Goal: Task Accomplishment & Management: Manage account settings

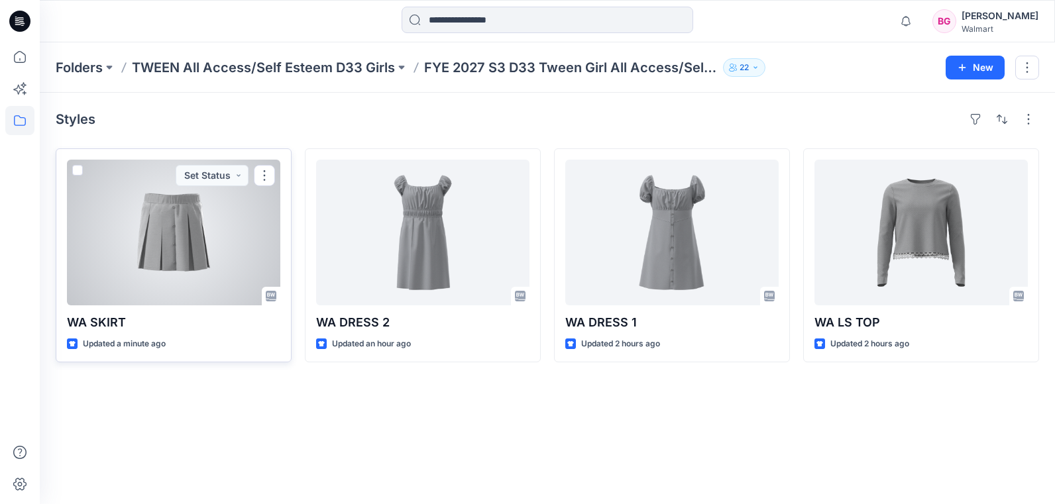
click at [174, 268] on div at bounding box center [173, 233] width 213 height 146
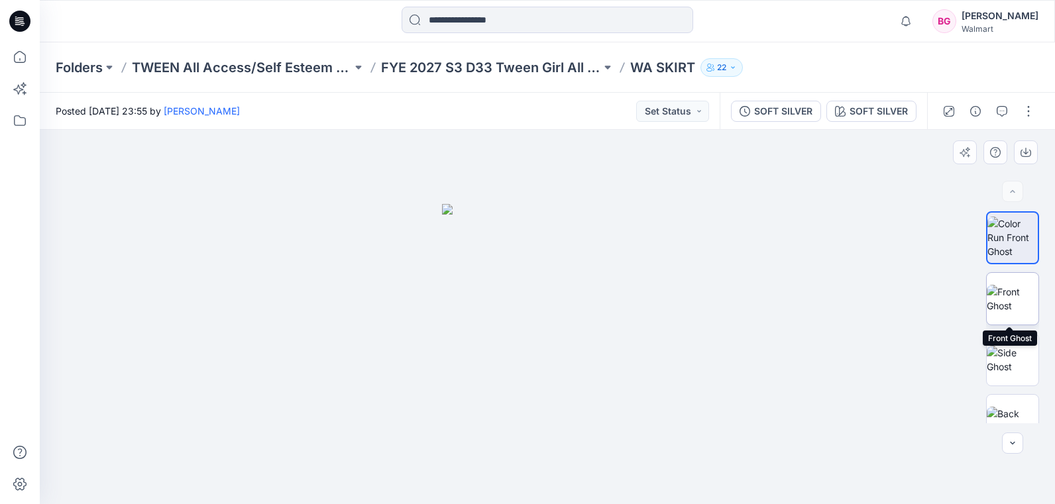
click at [1015, 285] on img at bounding box center [1013, 299] width 52 height 28
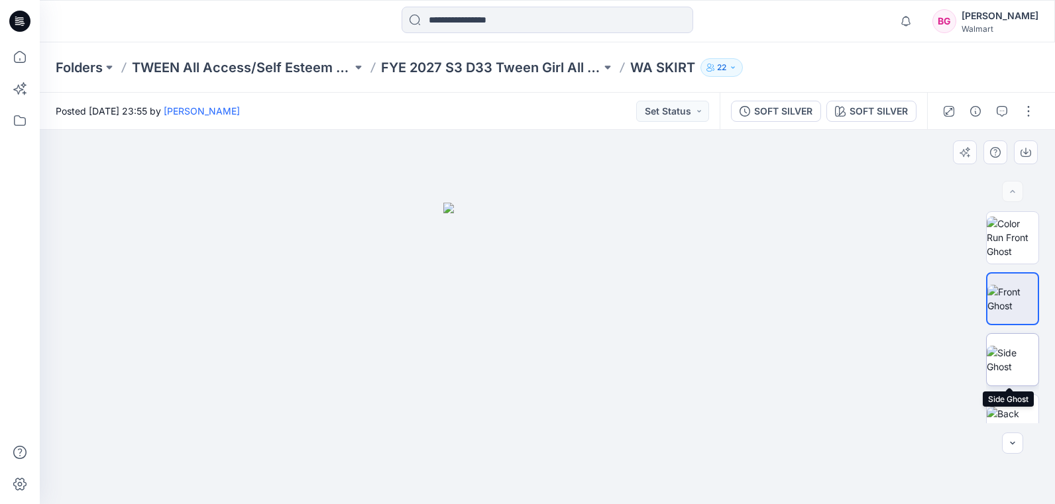
click at [1013, 370] on img at bounding box center [1013, 360] width 52 height 28
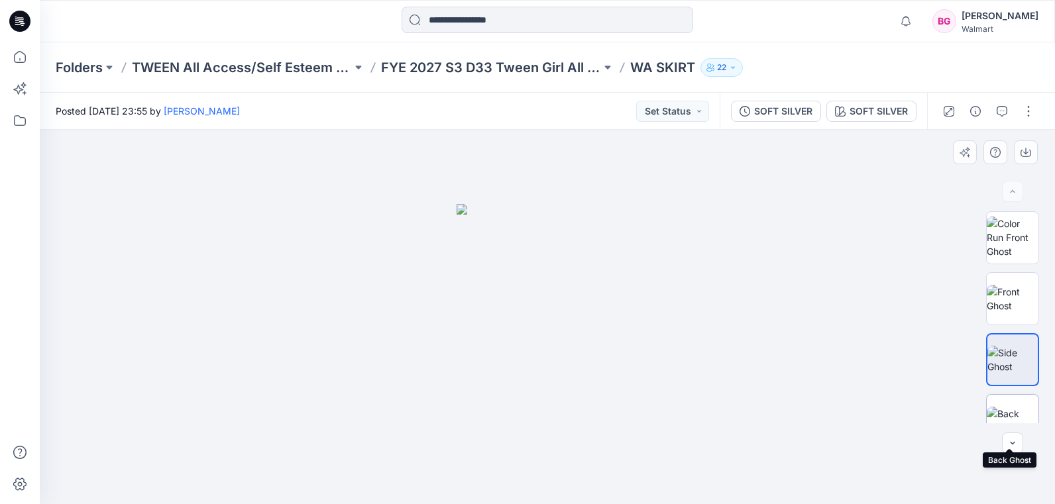
click at [1012, 409] on img at bounding box center [1013, 421] width 52 height 28
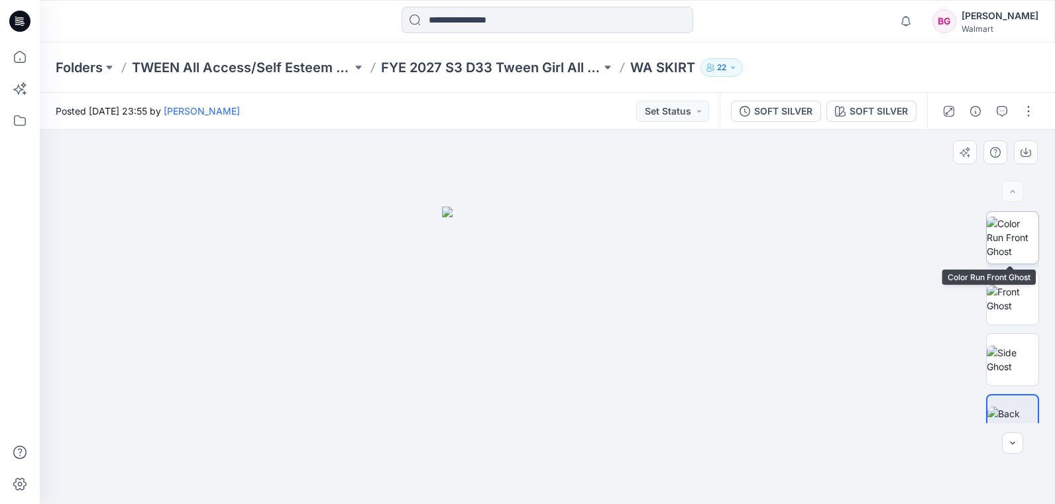
click at [1019, 252] on img at bounding box center [1013, 238] width 52 height 42
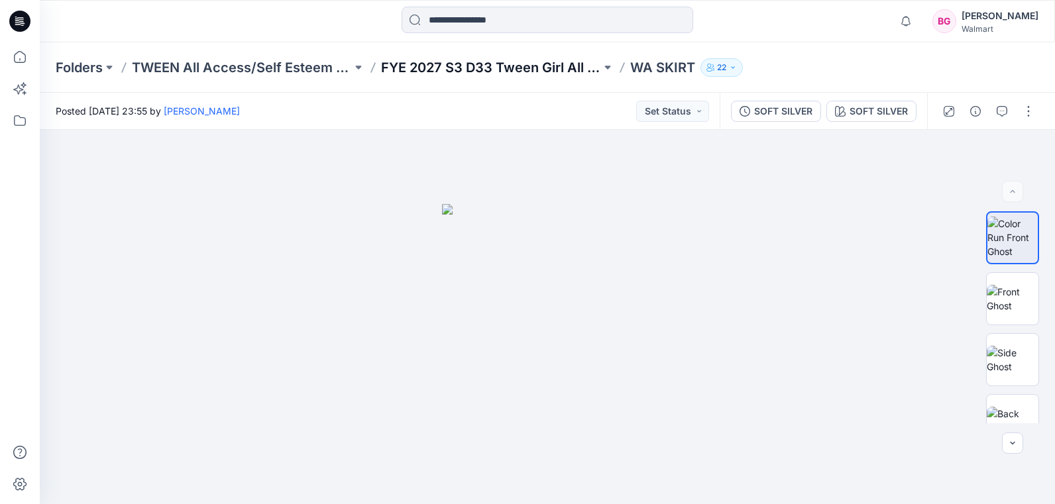
click at [505, 60] on p "FYE 2027 S3 D33 Tween Girl All Access/Self Esteem" at bounding box center [491, 67] width 220 height 19
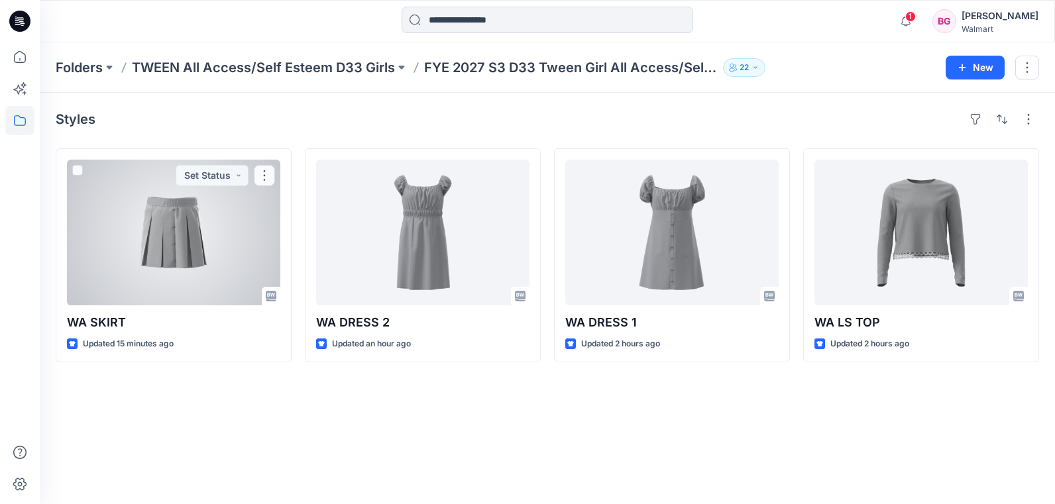
click at [186, 260] on div at bounding box center [173, 233] width 213 height 146
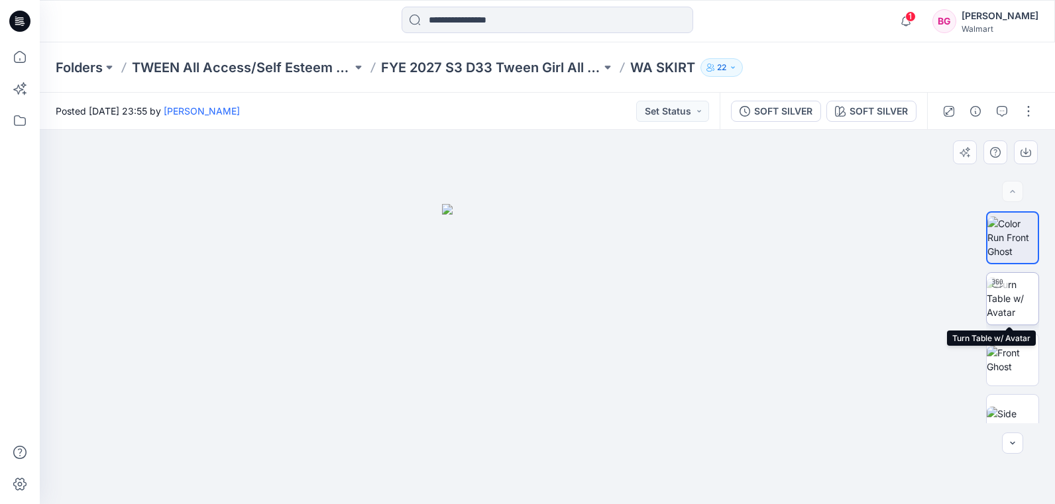
click at [1017, 302] on img at bounding box center [1013, 299] width 52 height 42
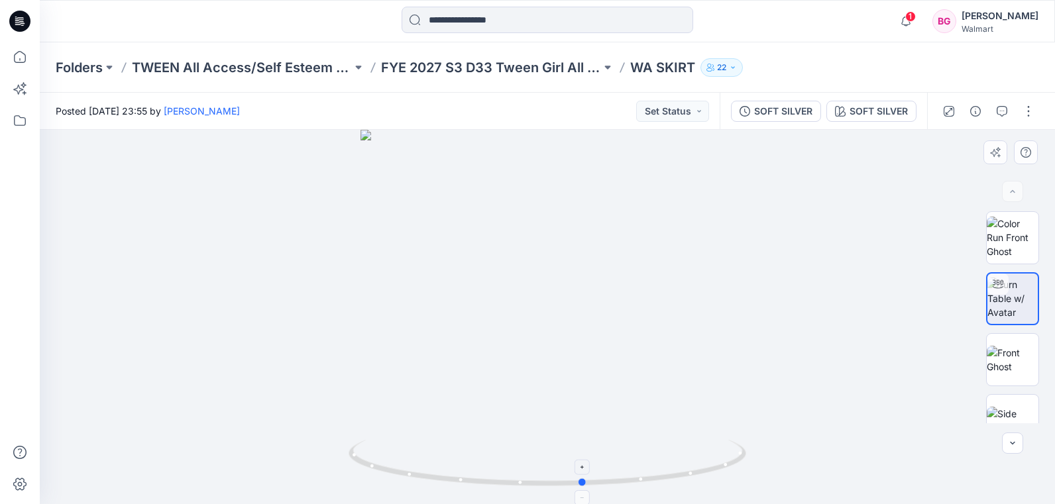
drag, startPoint x: 665, startPoint y: 471, endPoint x: 719, endPoint y: 447, distance: 58.7
click at [711, 463] on icon at bounding box center [549, 465] width 401 height 50
click at [1003, 243] on img at bounding box center [1013, 238] width 52 height 42
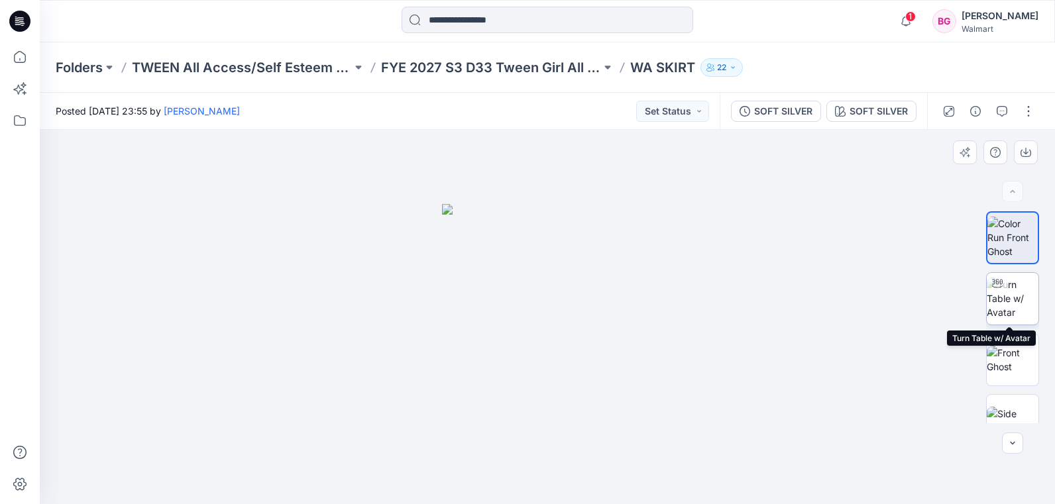
click at [1016, 288] on img at bounding box center [1013, 299] width 52 height 42
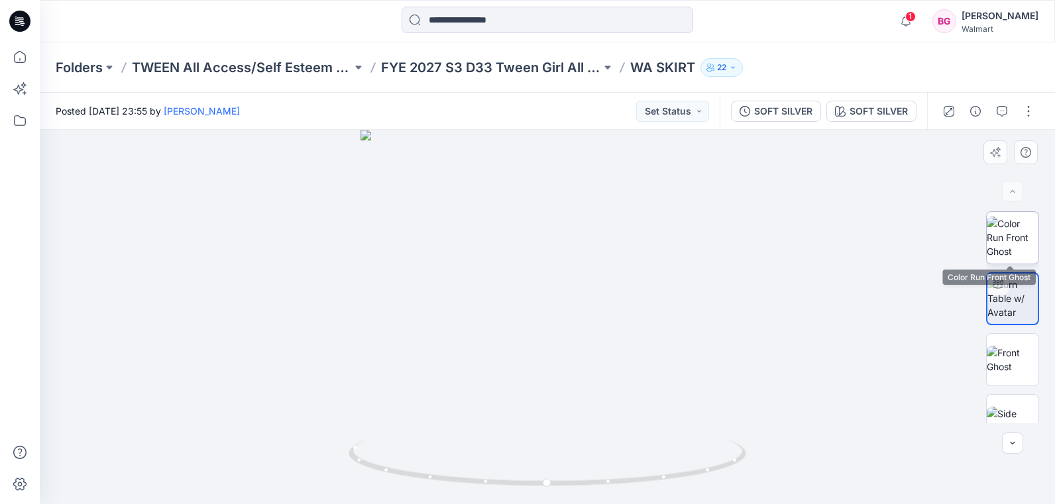
click at [1002, 234] on img at bounding box center [1013, 238] width 52 height 42
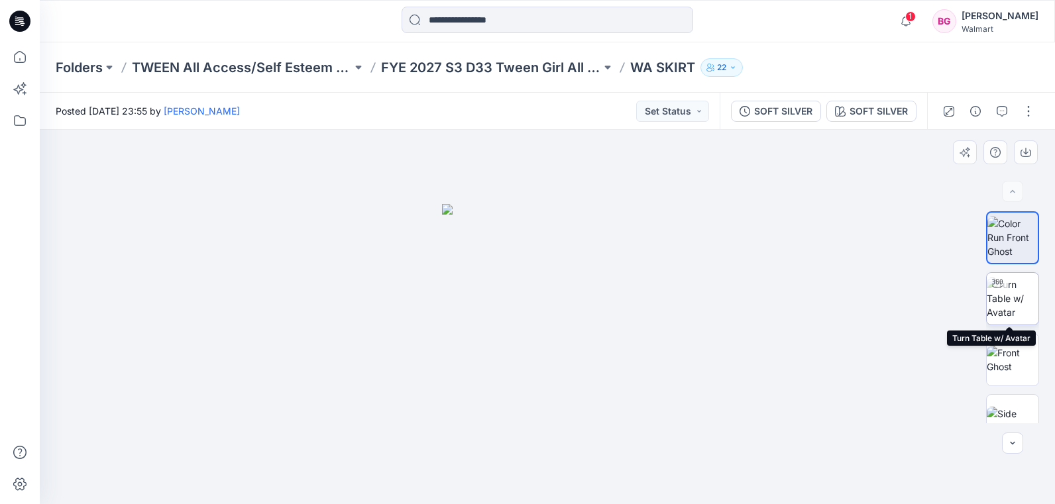
click at [1019, 303] on img at bounding box center [1013, 299] width 52 height 42
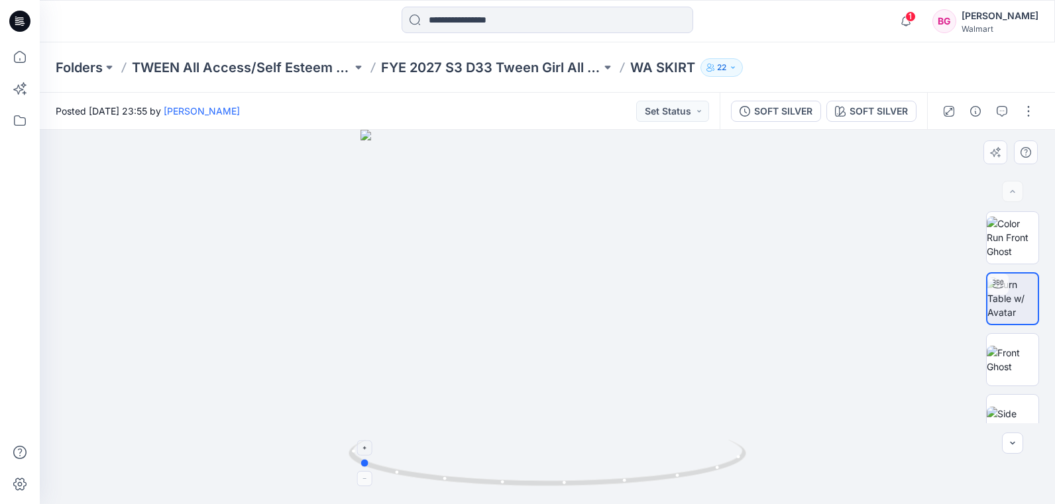
drag, startPoint x: 640, startPoint y: 464, endPoint x: 469, endPoint y: 472, distance: 171.8
click at [467, 475] on icon at bounding box center [549, 465] width 401 height 50
drag, startPoint x: 607, startPoint y: 405, endPoint x: 398, endPoint y: 404, distance: 208.8
click at [376, 409] on div at bounding box center [547, 317] width 1015 height 374
click at [1006, 243] on img at bounding box center [1013, 238] width 52 height 42
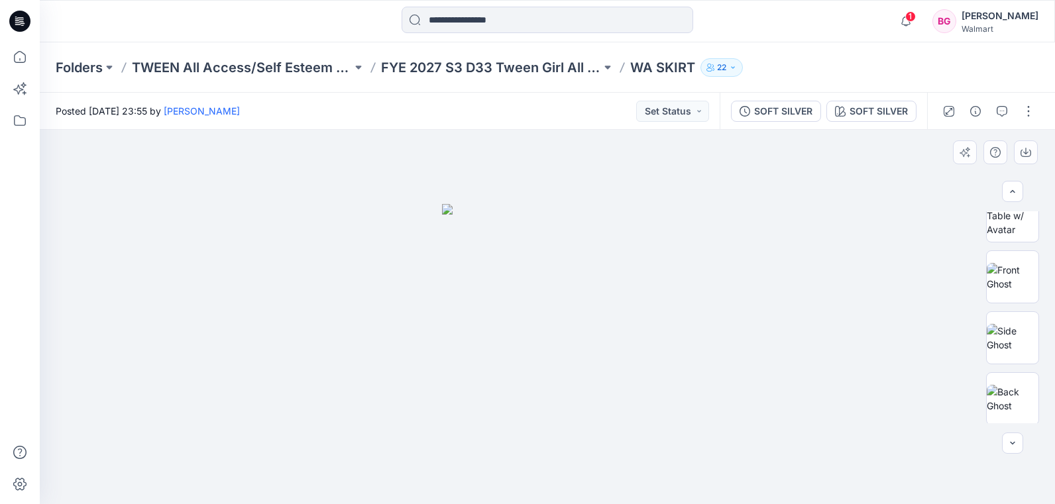
scroll to position [83, 0]
click at [1007, 388] on img at bounding box center [1013, 399] width 52 height 28
click at [1005, 329] on img at bounding box center [1013, 338] width 52 height 28
drag, startPoint x: 1011, startPoint y: 280, endPoint x: 1002, endPoint y: 283, distance: 9.0
click at [1009, 279] on img at bounding box center [1013, 277] width 52 height 28
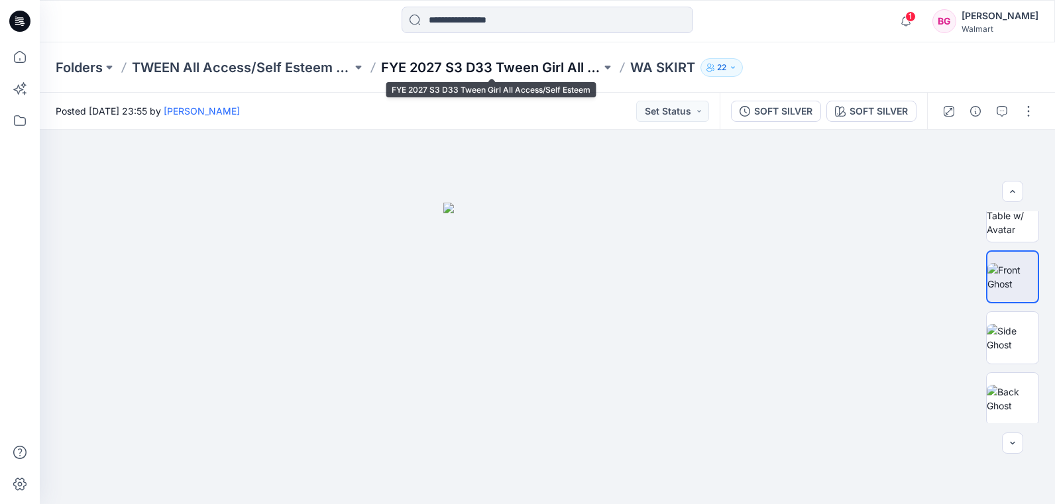
click at [450, 66] on p "FYE 2027 S3 D33 Tween Girl All Access/Self Esteem" at bounding box center [491, 67] width 220 height 19
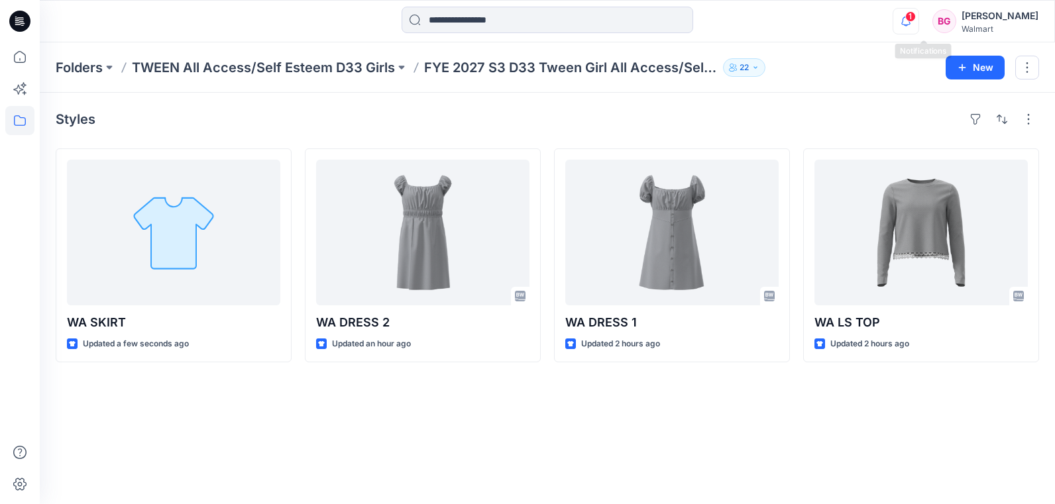
click at [919, 21] on icon "button" at bounding box center [905, 21] width 25 height 27
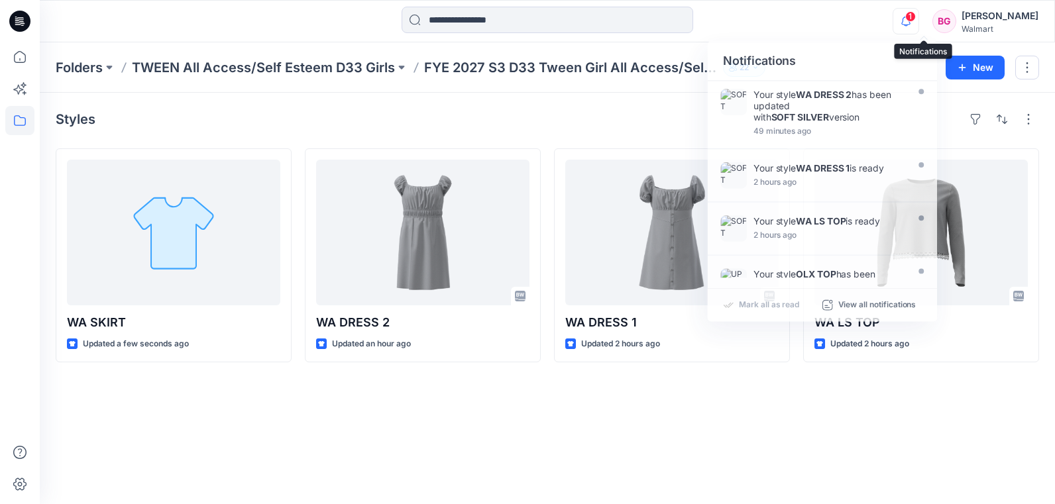
click at [919, 21] on icon "button" at bounding box center [905, 21] width 25 height 27
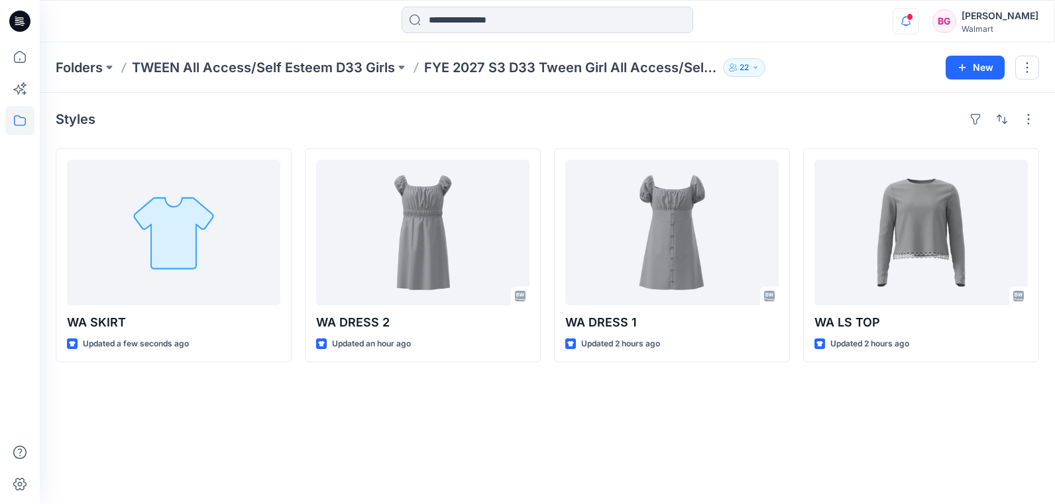
click at [914, 15] on div at bounding box center [903, 11] width 21 height 7
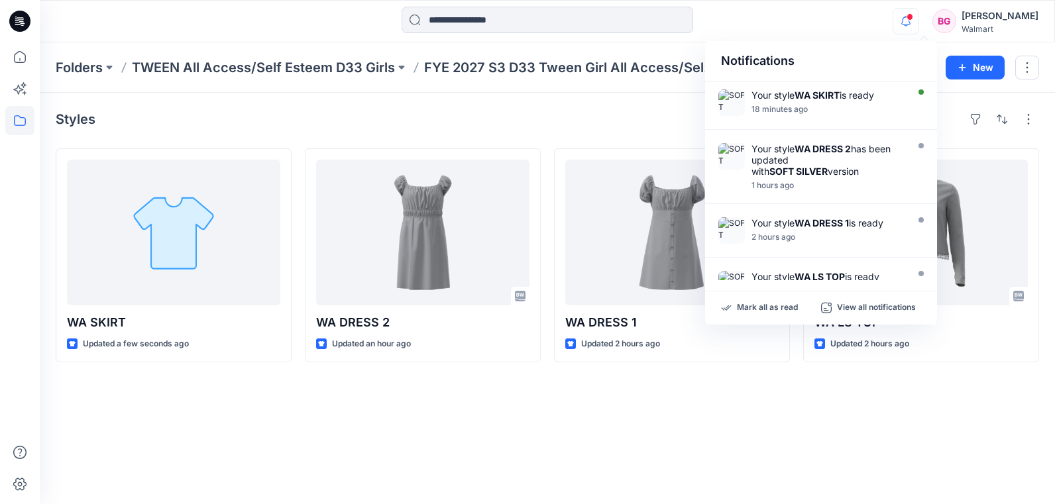
click at [914, 15] on div at bounding box center [903, 11] width 21 height 7
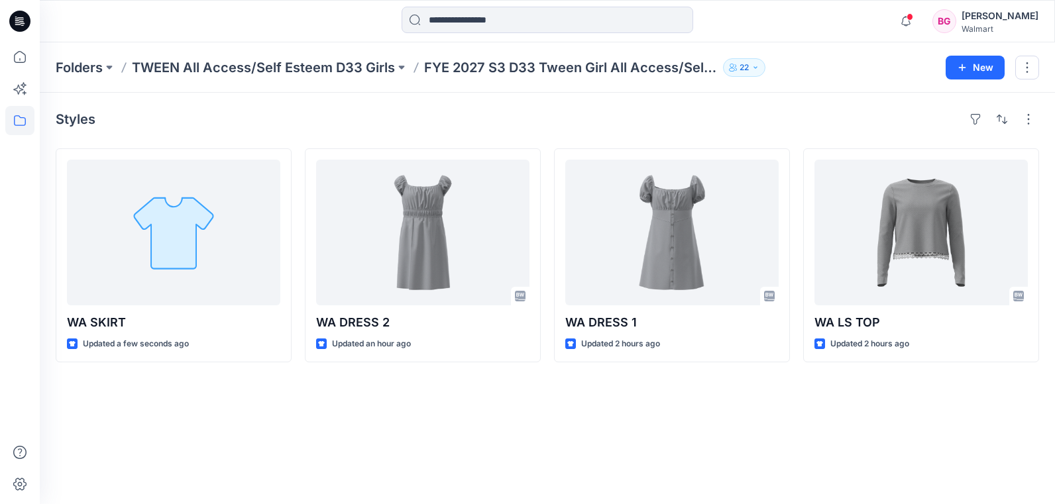
click at [913, 19] on span at bounding box center [910, 16] width 7 height 7
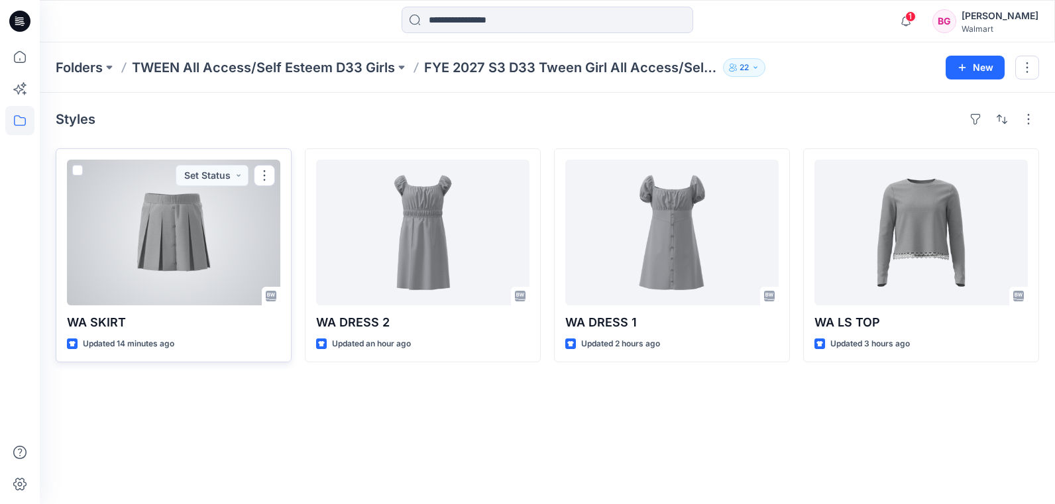
click at [179, 262] on div at bounding box center [173, 233] width 213 height 146
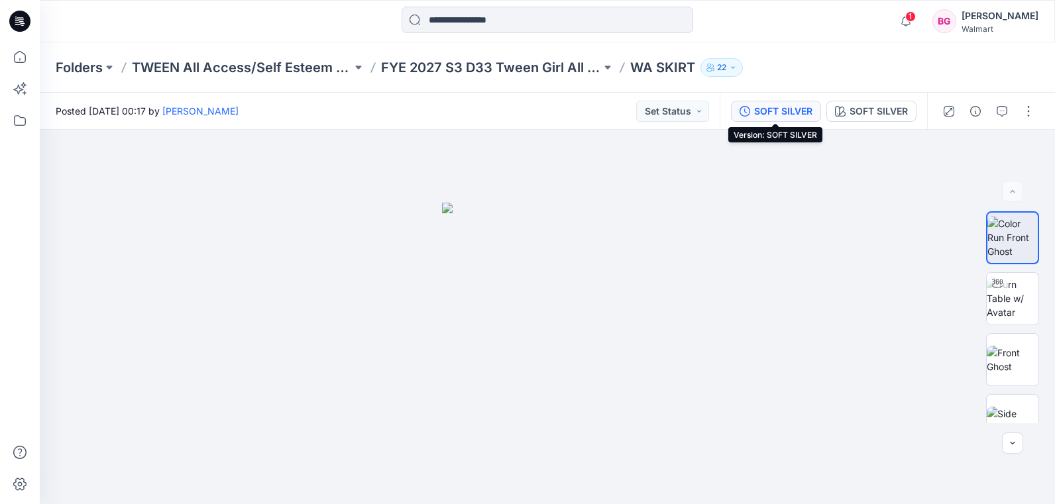
click at [784, 111] on div "SOFT SILVER" at bounding box center [783, 111] width 58 height 15
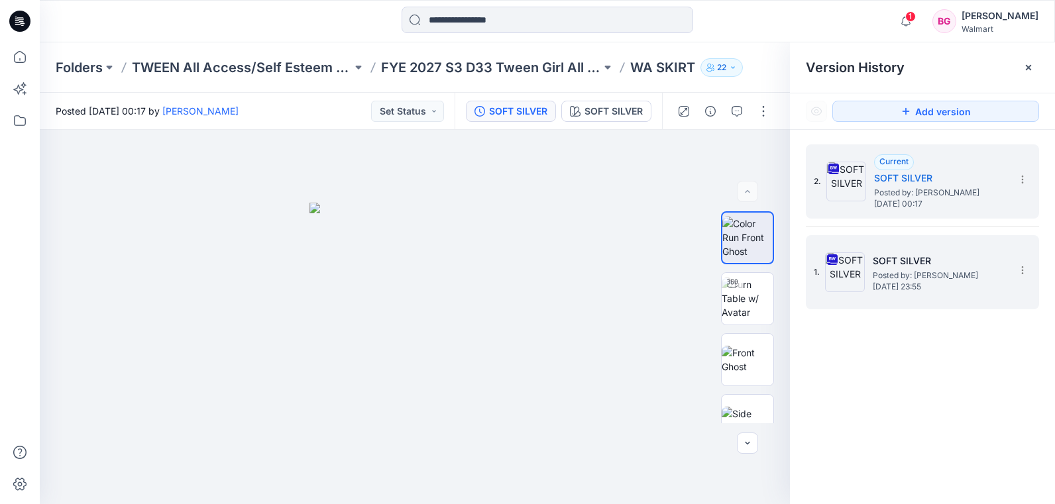
click at [927, 252] on div "1. SOFT SILVER Posted by: [PERSON_NAME] [DATE] 23:55" at bounding box center [913, 273] width 199 height 64
click at [923, 188] on span "Posted by: [PERSON_NAME]" at bounding box center [940, 192] width 133 height 13
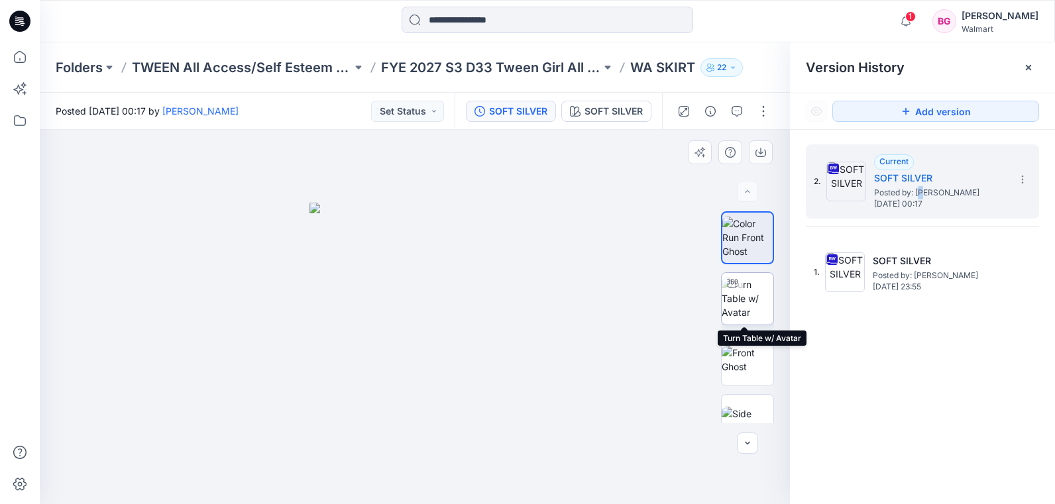
click at [748, 302] on img at bounding box center [748, 299] width 52 height 42
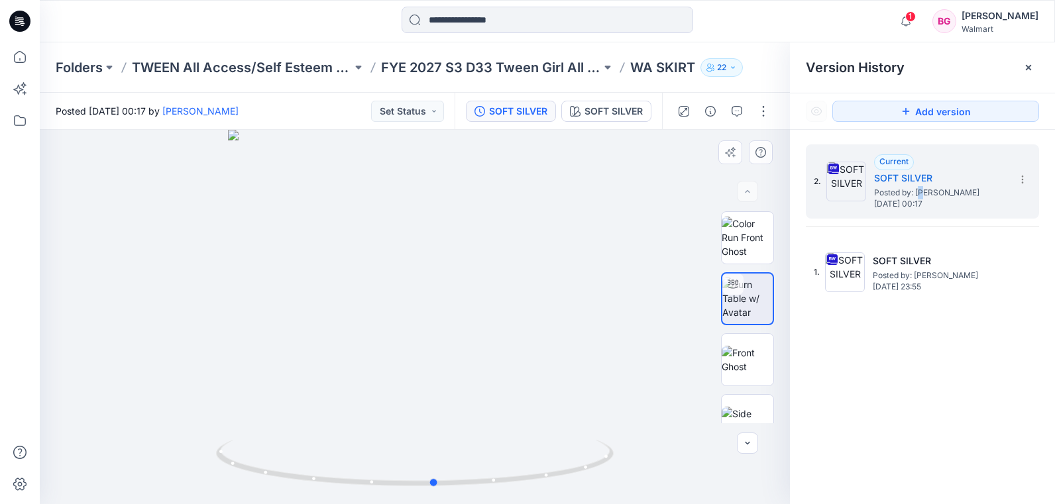
drag, startPoint x: 549, startPoint y: 329, endPoint x: 156, endPoint y: 302, distance: 394.6
click at [158, 300] on div at bounding box center [415, 317] width 750 height 374
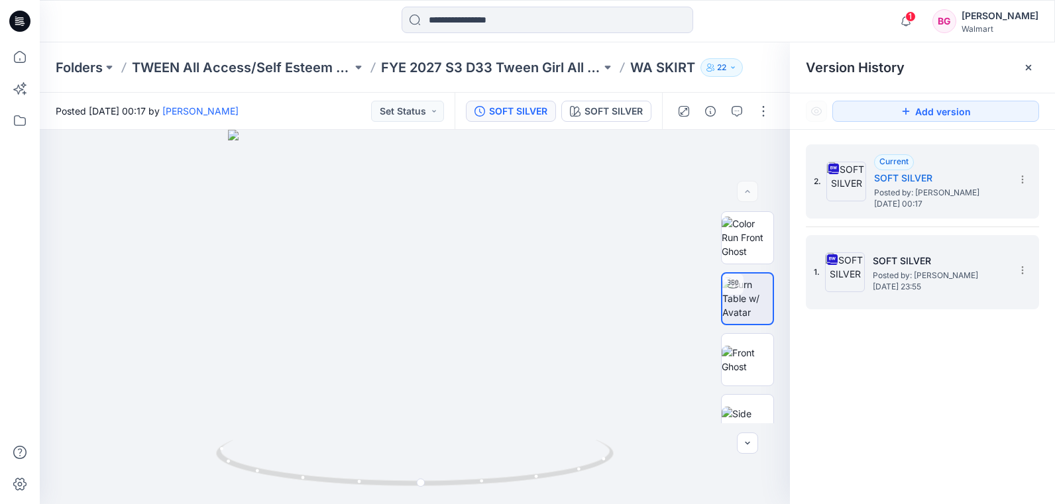
click at [950, 270] on span "Posted by: [PERSON_NAME]" at bounding box center [939, 275] width 133 height 13
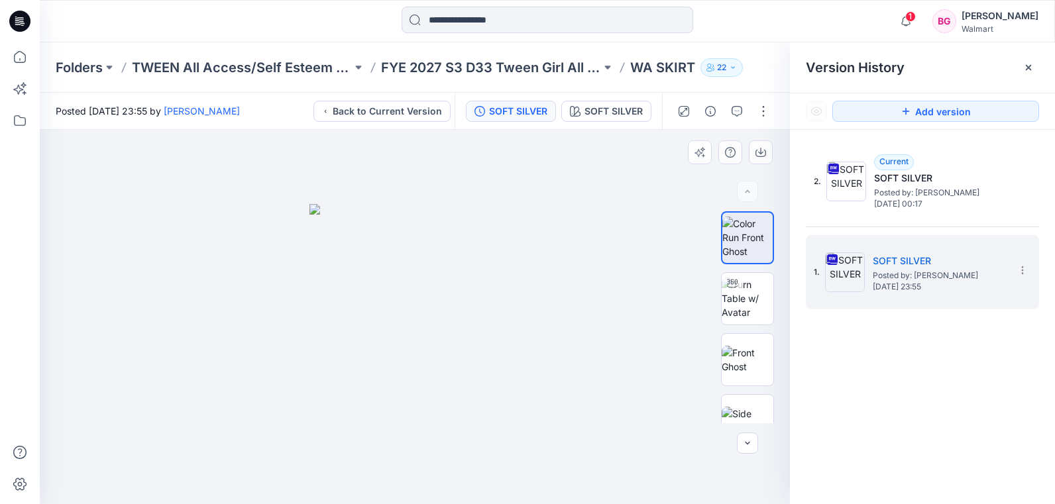
drag, startPoint x: 578, startPoint y: 331, endPoint x: 614, endPoint y: 324, distance: 36.4
click at [542, 335] on div at bounding box center [415, 317] width 750 height 374
click at [744, 298] on img at bounding box center [748, 299] width 52 height 42
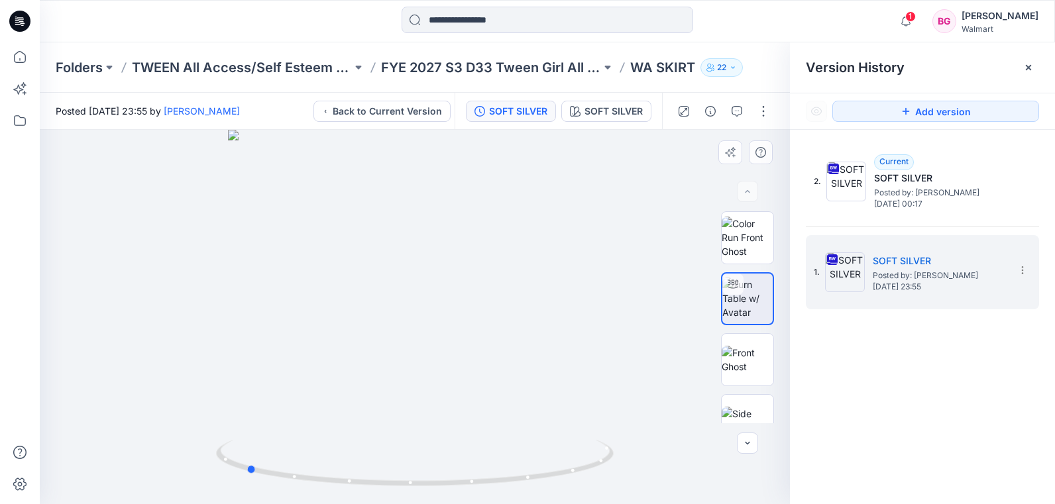
drag, startPoint x: 562, startPoint y: 349, endPoint x: 421, endPoint y: 363, distance: 141.3
click at [402, 368] on div at bounding box center [415, 317] width 750 height 374
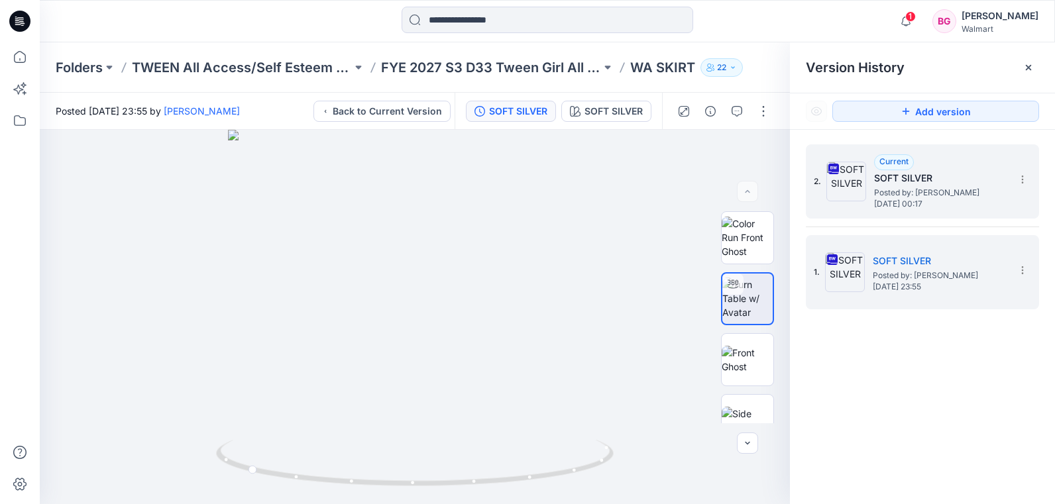
click at [919, 197] on span "Posted by: [PERSON_NAME]" at bounding box center [940, 192] width 133 height 13
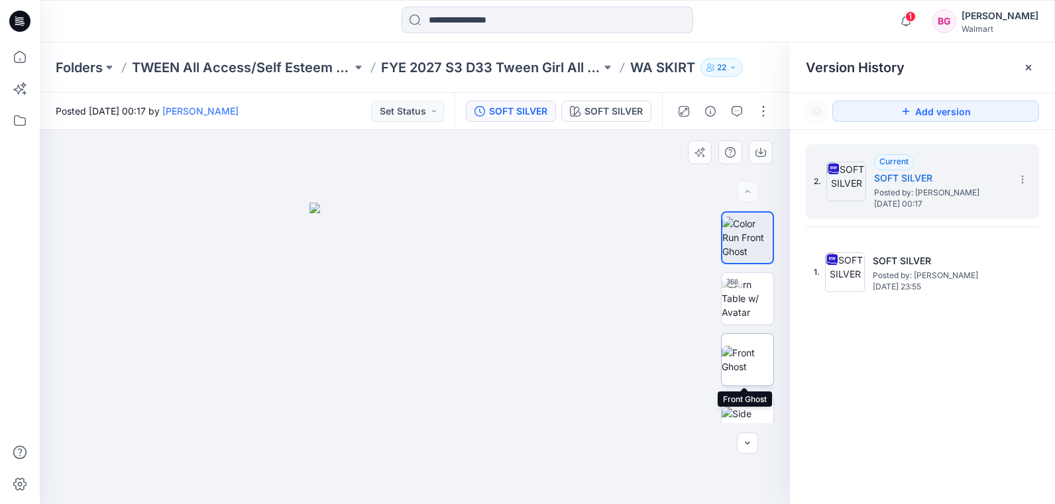
click at [751, 362] on img at bounding box center [748, 360] width 52 height 28
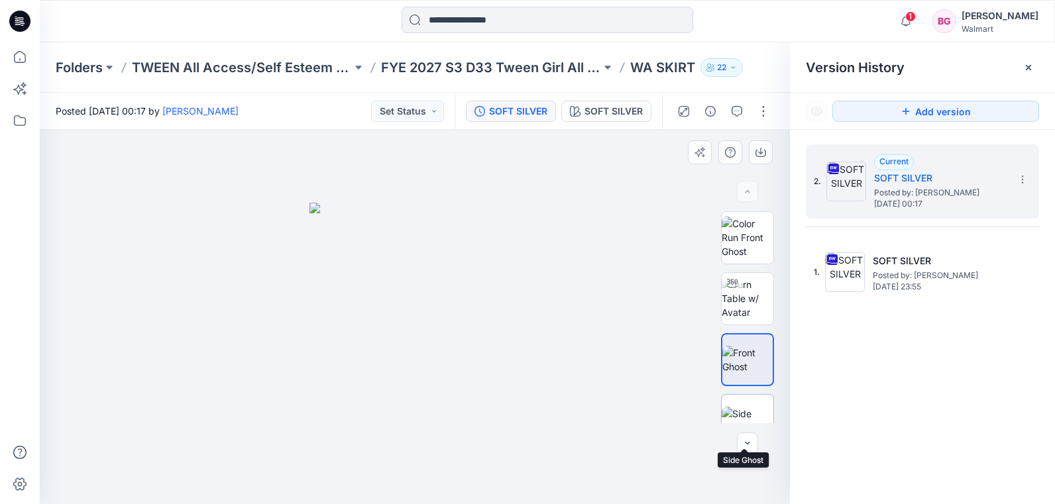
click at [736, 407] on img at bounding box center [748, 421] width 52 height 28
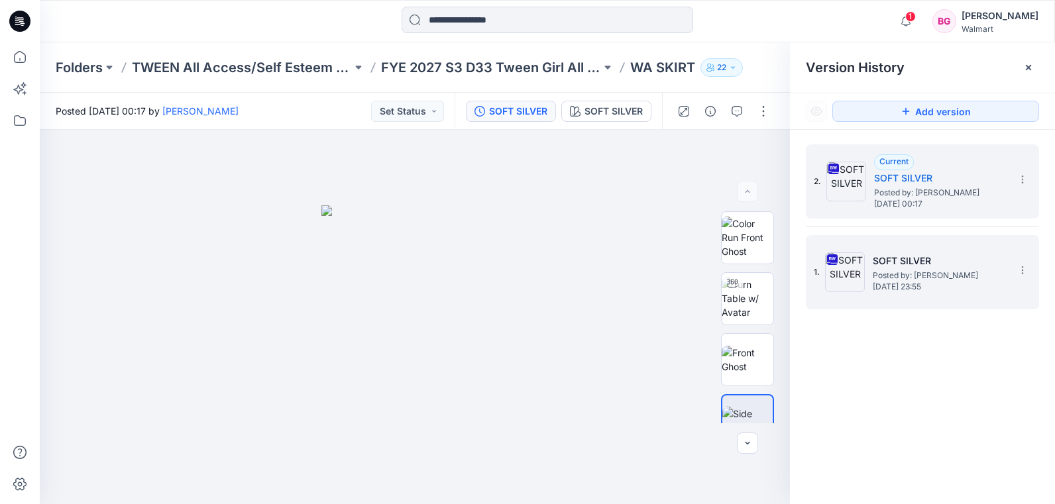
click at [889, 274] on span "Posted by: [PERSON_NAME]" at bounding box center [939, 275] width 133 height 13
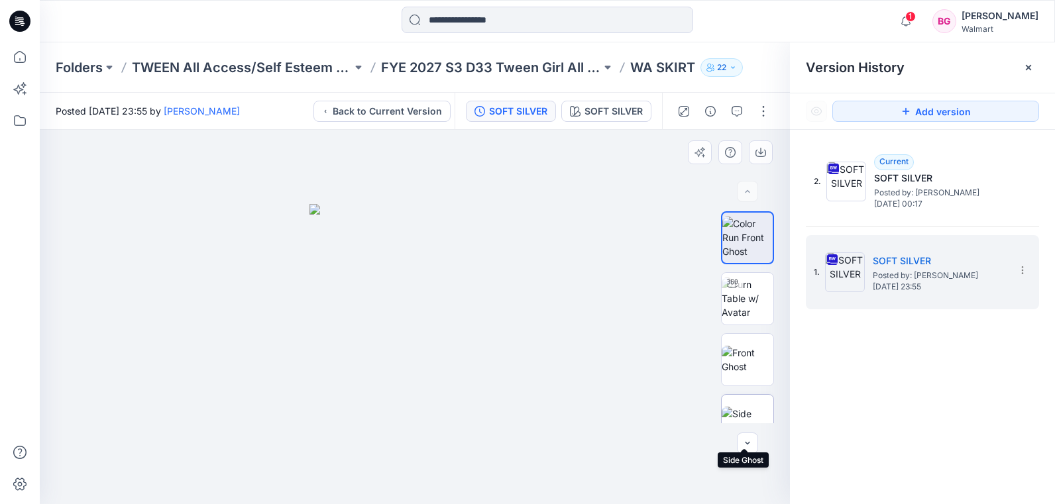
click at [742, 407] on img at bounding box center [748, 421] width 52 height 28
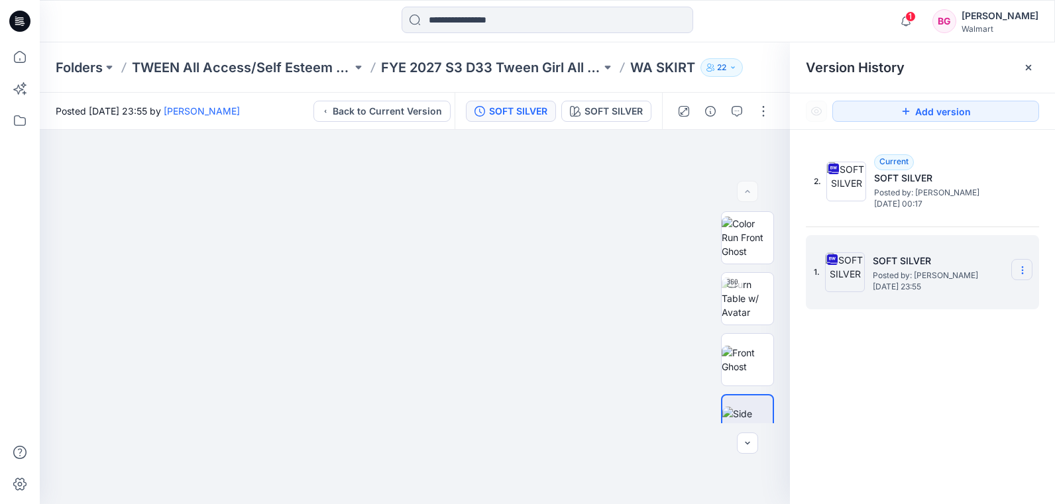
click at [1018, 264] on section at bounding box center [1021, 269] width 21 height 21
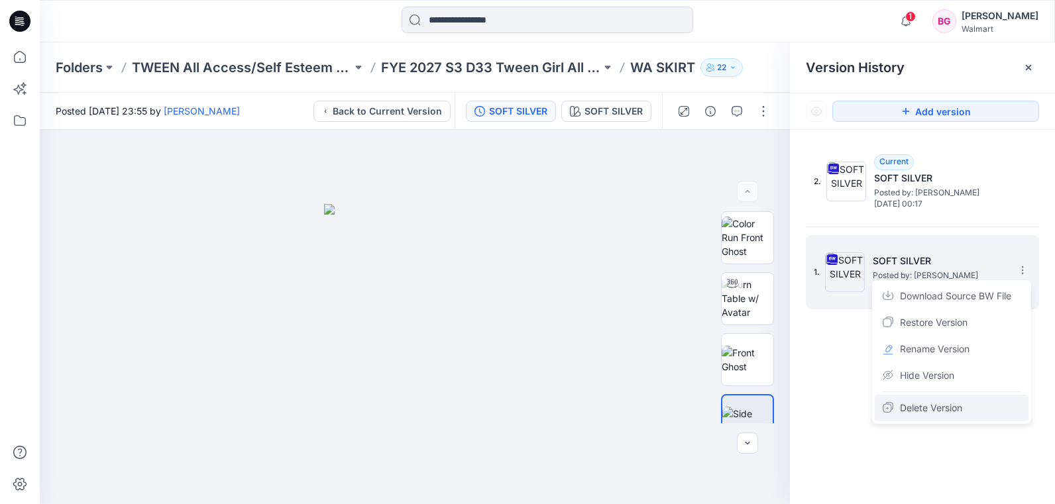
click at [923, 404] on span "Delete Version" at bounding box center [931, 408] width 62 height 16
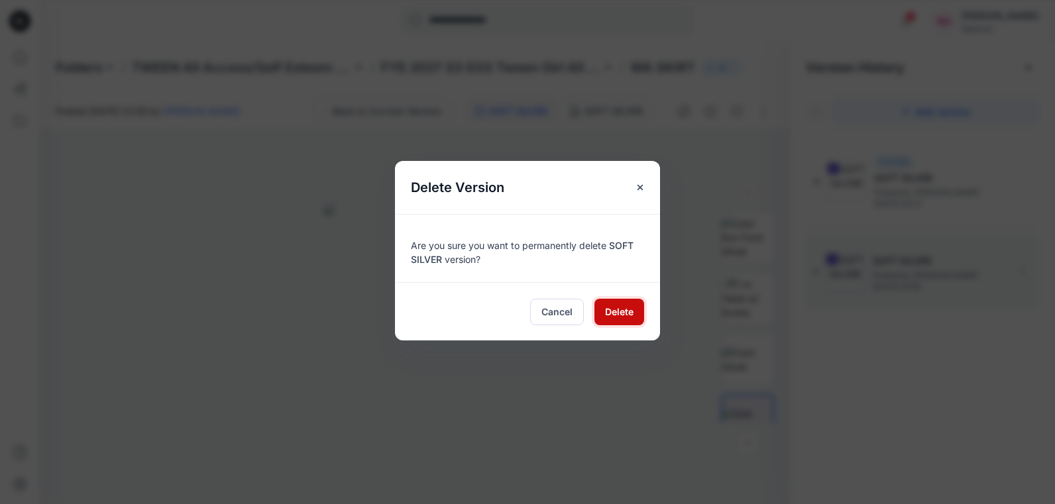
click at [640, 313] on button "Delete" at bounding box center [619, 312] width 50 height 27
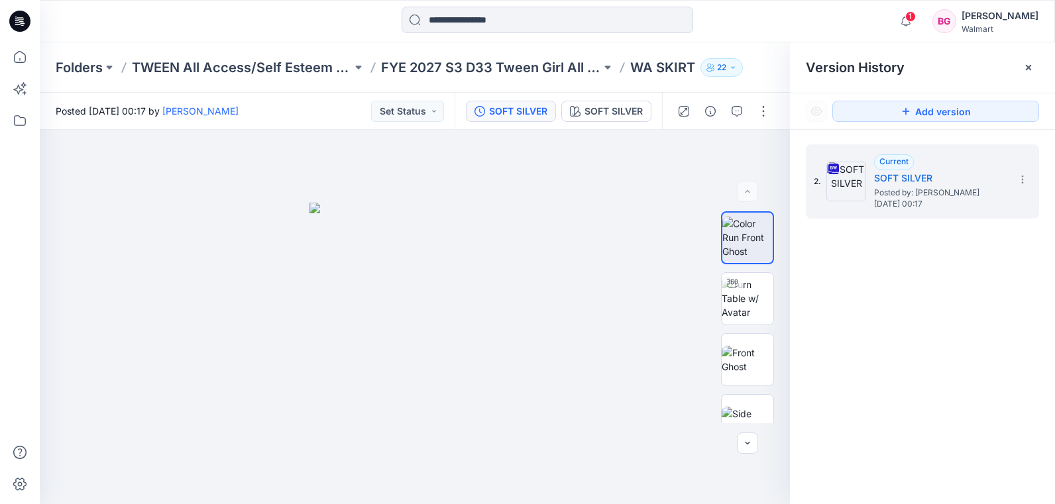
click at [1015, 73] on div "Version History" at bounding box center [922, 67] width 233 height 19
click at [1029, 72] on div at bounding box center [1028, 67] width 21 height 21
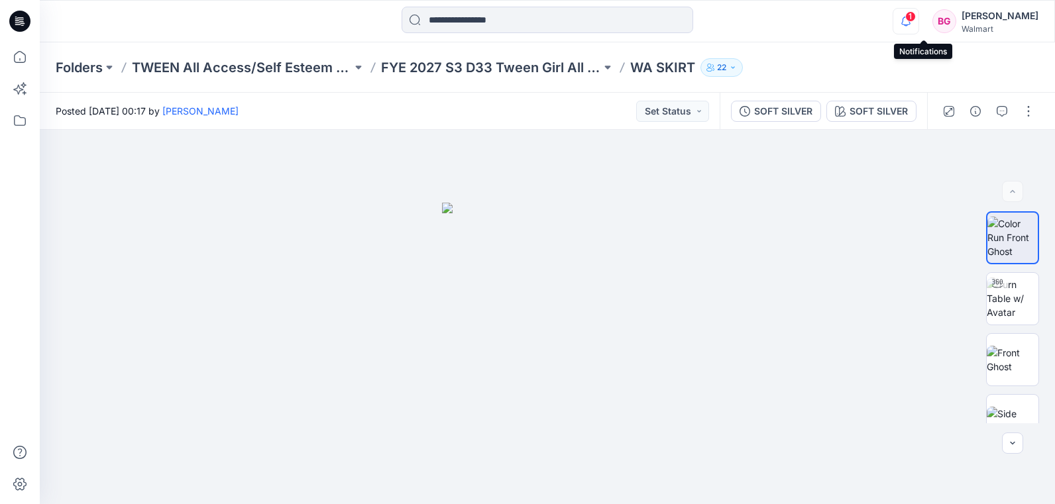
click at [911, 25] on icon "button" at bounding box center [905, 21] width 9 height 9
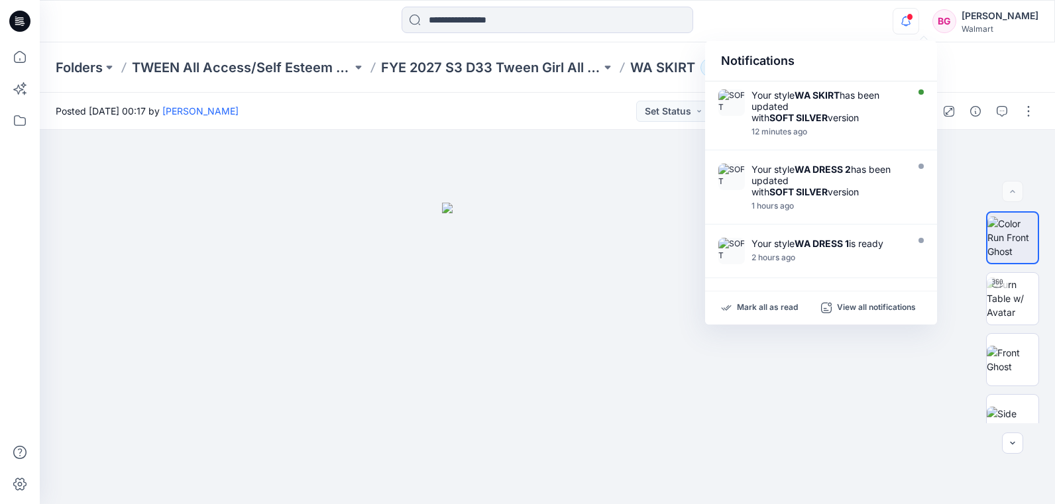
click at [647, 65] on p "WA SKIRT" at bounding box center [662, 67] width 65 height 19
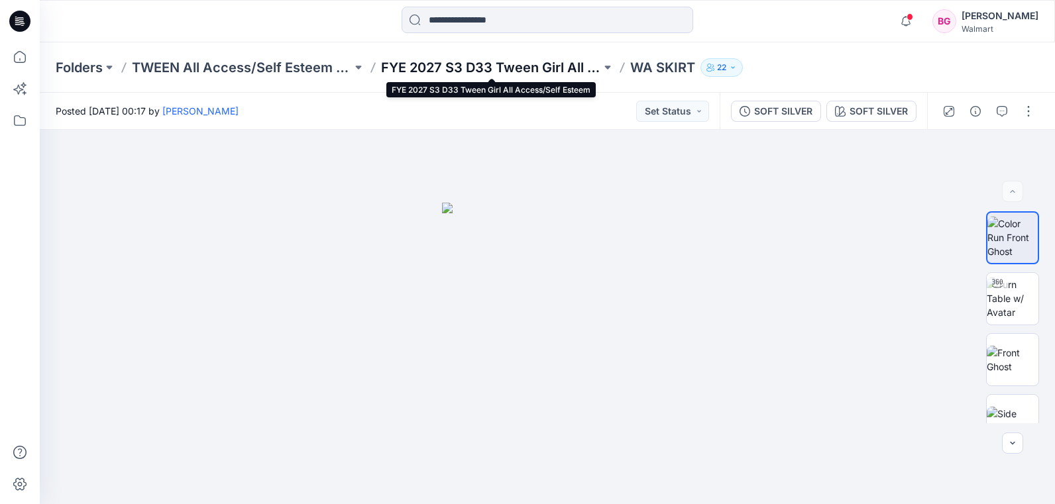
click at [577, 72] on p "FYE 2027 S3 D33 Tween Girl All Access/Self Esteem" at bounding box center [491, 67] width 220 height 19
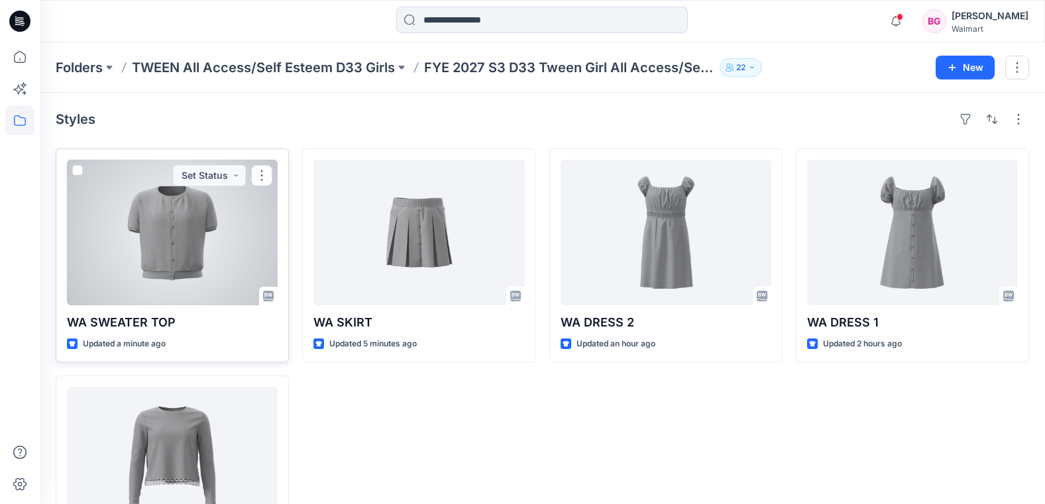
click at [224, 253] on div at bounding box center [172, 233] width 211 height 146
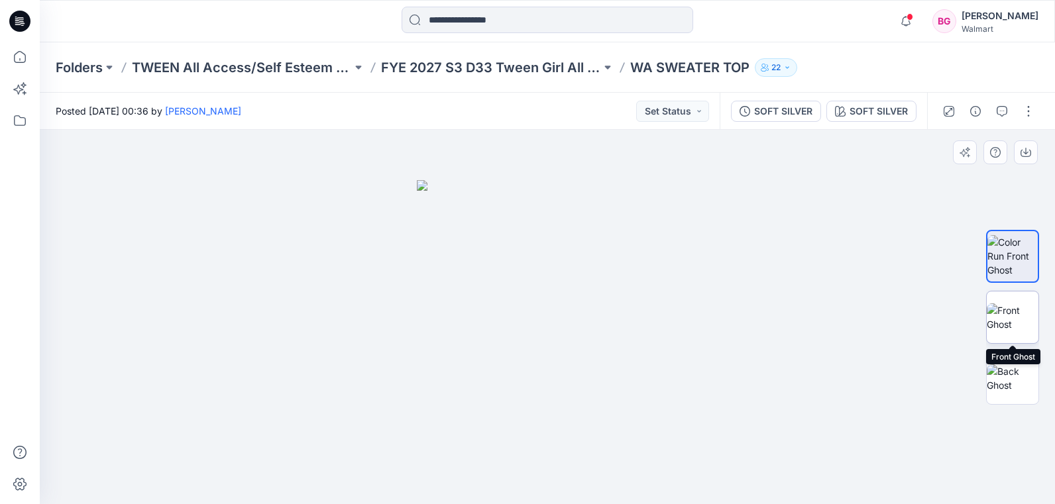
click at [1016, 319] on img at bounding box center [1013, 318] width 52 height 28
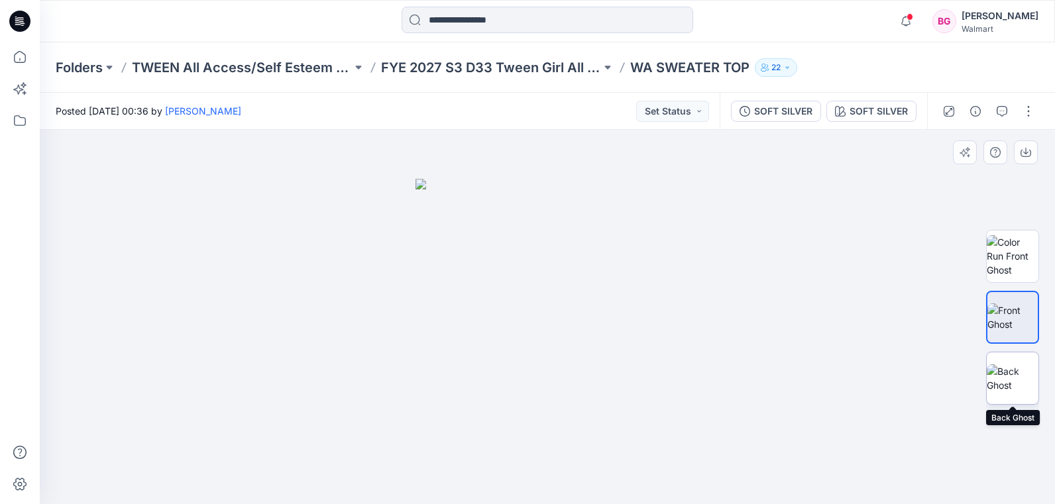
click at [1015, 365] on img at bounding box center [1013, 379] width 52 height 28
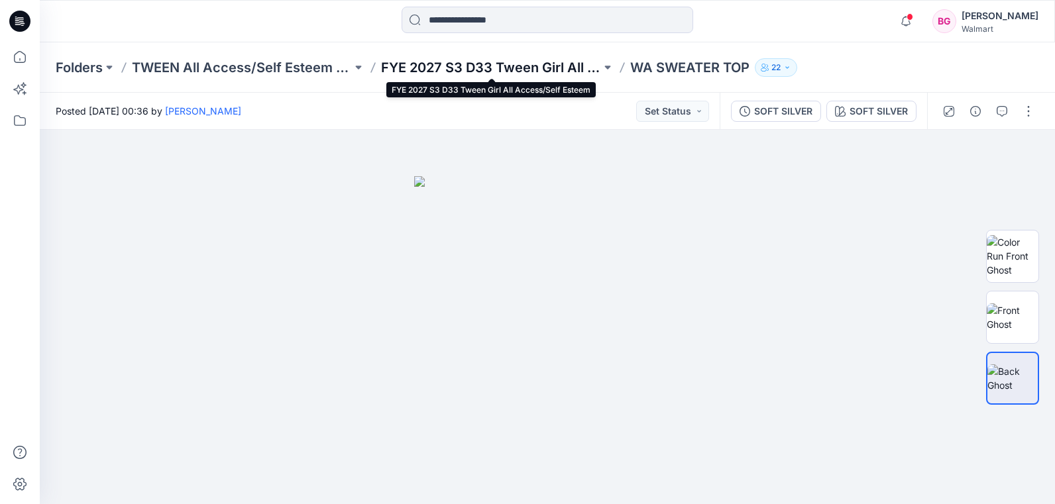
click at [543, 68] on p "FYE 2027 S3 D33 Tween Girl All Access/Self Esteem" at bounding box center [491, 67] width 220 height 19
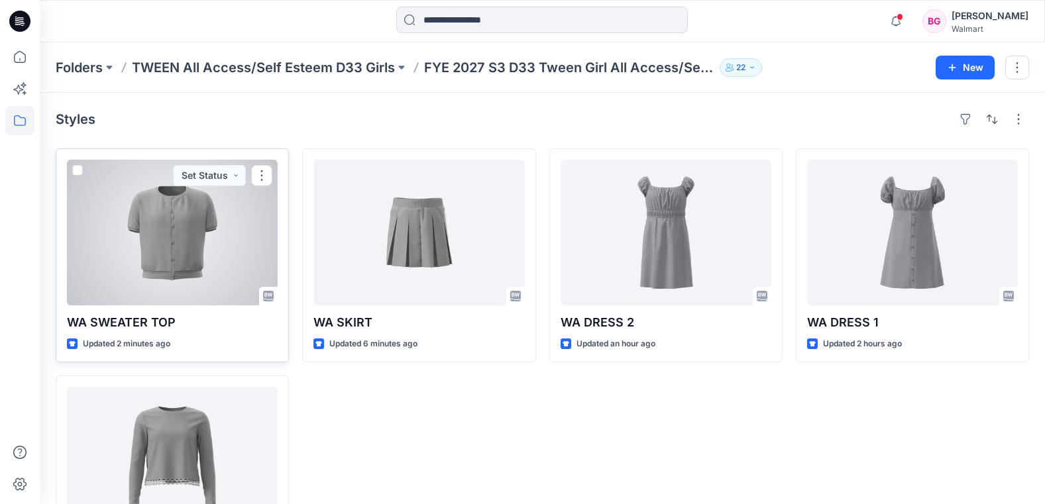
click at [152, 184] on div at bounding box center [172, 233] width 211 height 146
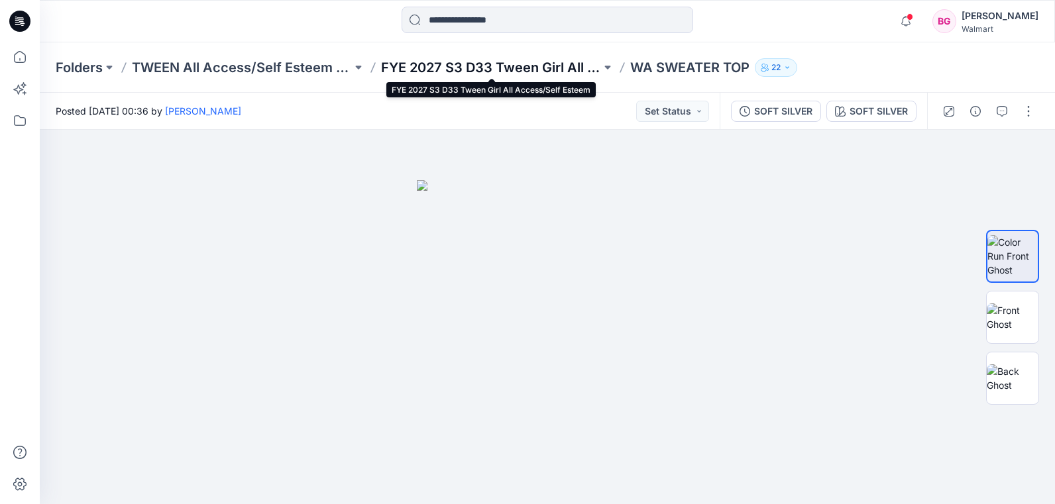
click at [539, 62] on p "FYE 2027 S3 D33 Tween Girl All Access/Self Esteem" at bounding box center [491, 67] width 220 height 19
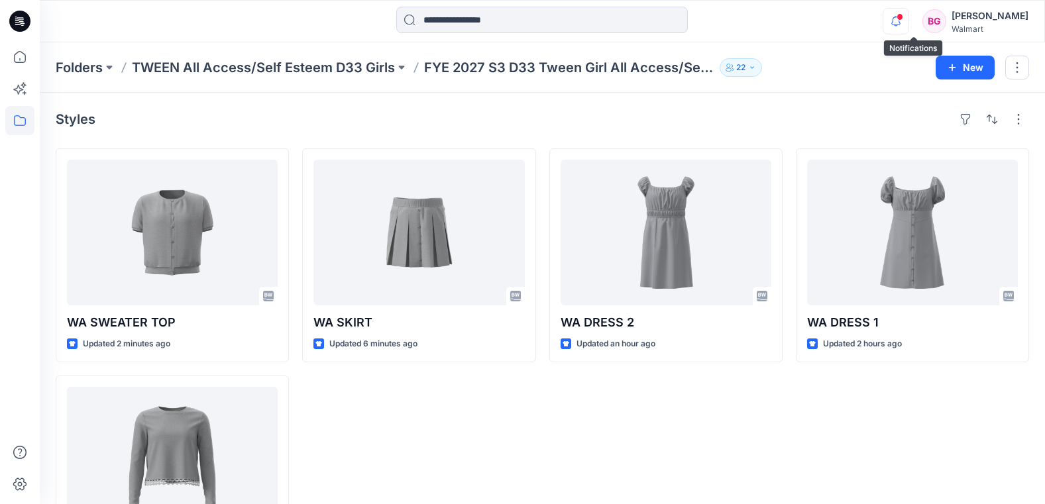
click at [897, 17] on icon "button" at bounding box center [896, 16] width 3 height 1
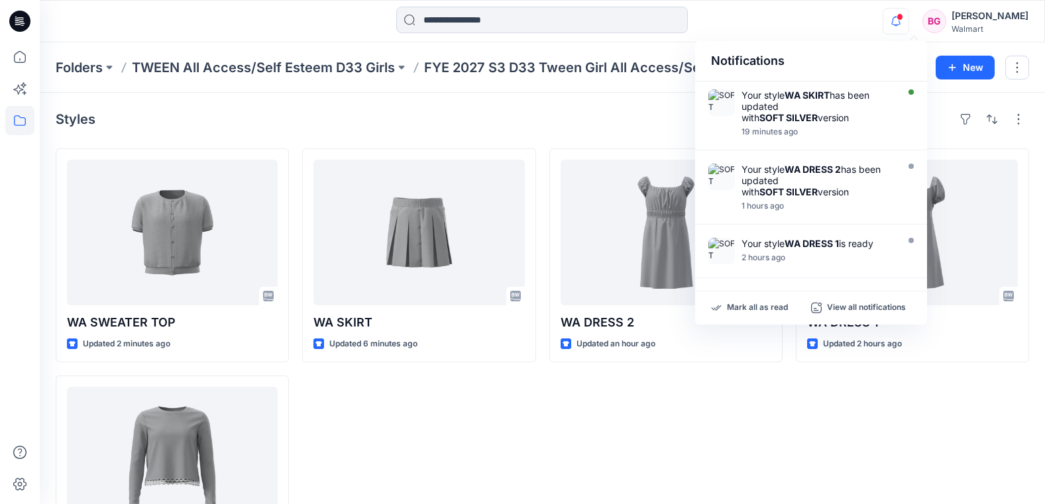
click at [907, 12] on icon "button" at bounding box center [895, 21] width 25 height 27
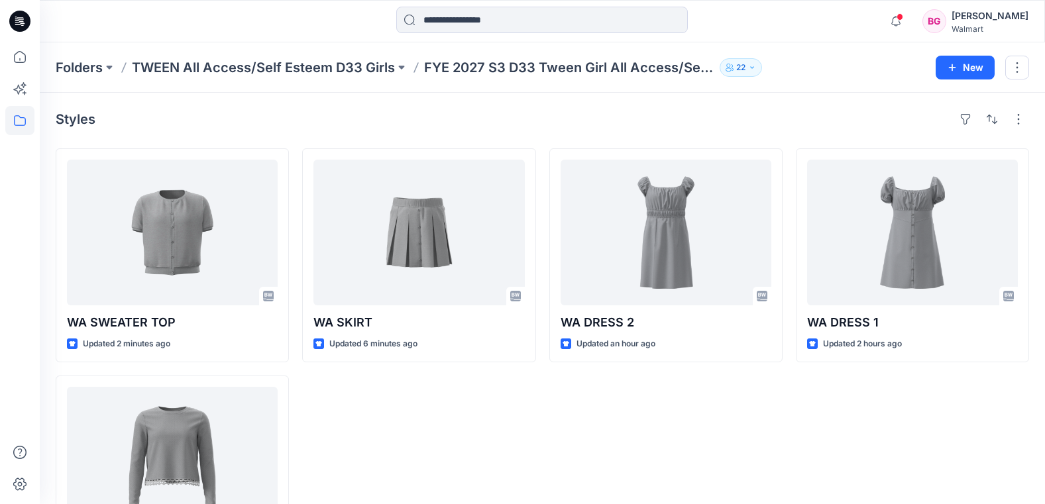
click at [809, 17] on div "Notifications Your style WA SKIRT has been updated with SOFT SILVER version 19 …" at bounding box center [542, 21] width 1005 height 29
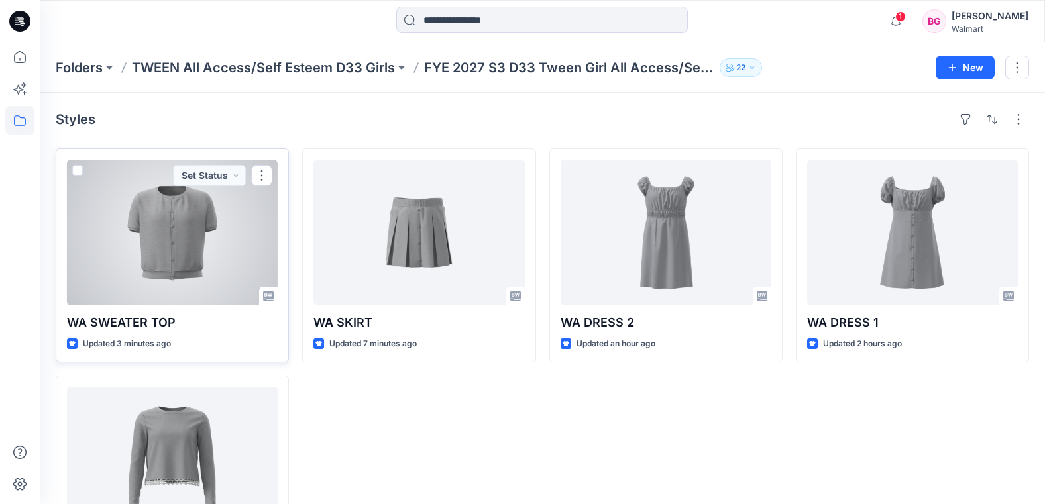
click at [160, 211] on div at bounding box center [172, 233] width 211 height 146
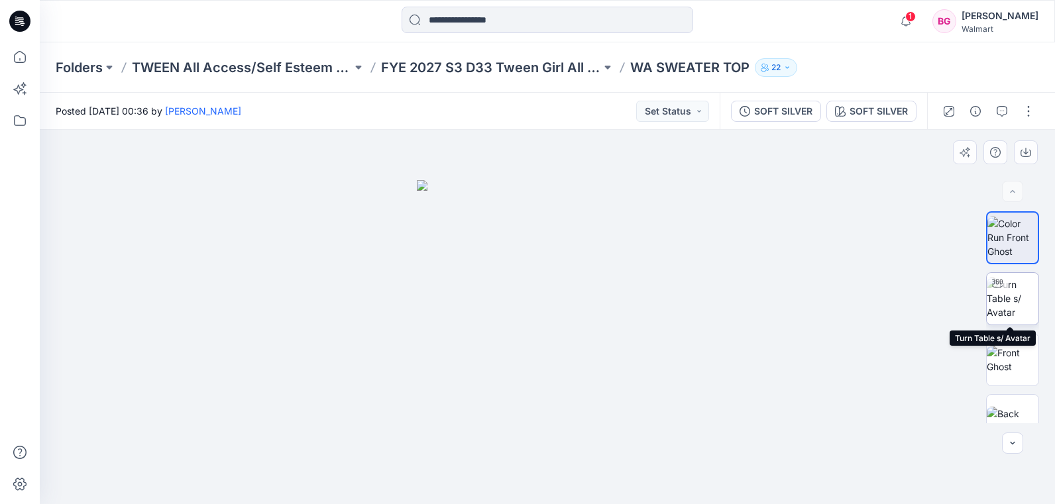
click at [1012, 290] on img at bounding box center [1013, 299] width 52 height 42
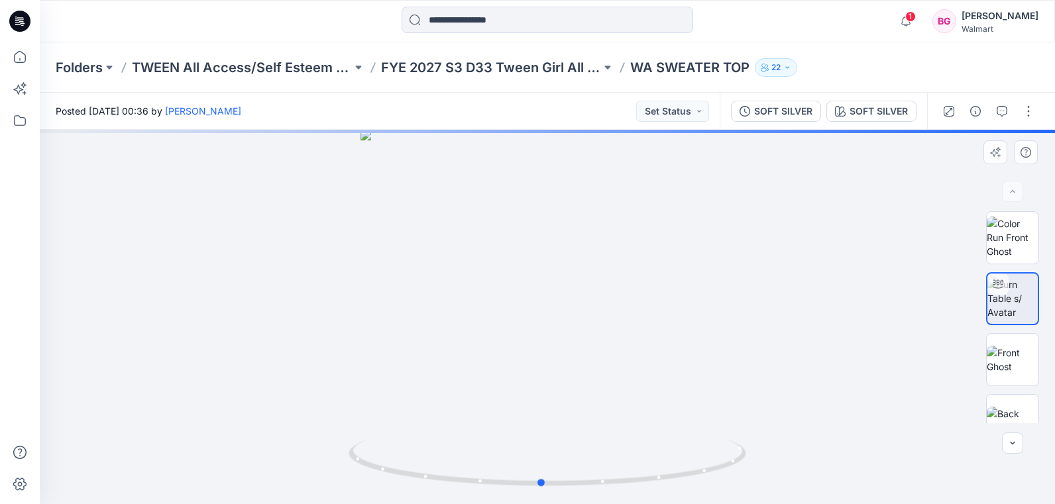
drag, startPoint x: 636, startPoint y: 344, endPoint x: 239, endPoint y: 315, distance: 398.0
click at [236, 319] on div at bounding box center [547, 317] width 1015 height 374
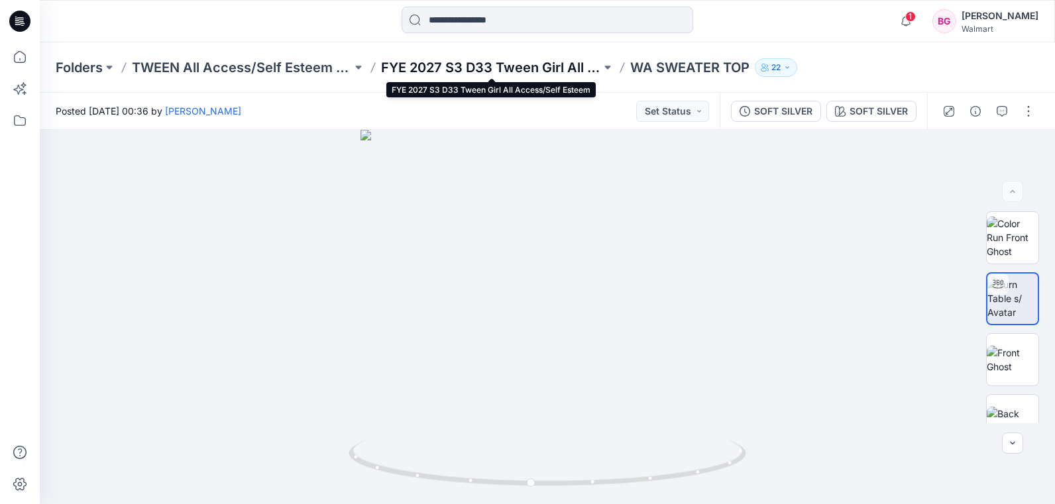
click at [443, 68] on p "FYE 2027 S3 D33 Tween Girl All Access/Self Esteem" at bounding box center [491, 67] width 220 height 19
